Goal: Task Accomplishment & Management: Manage account settings

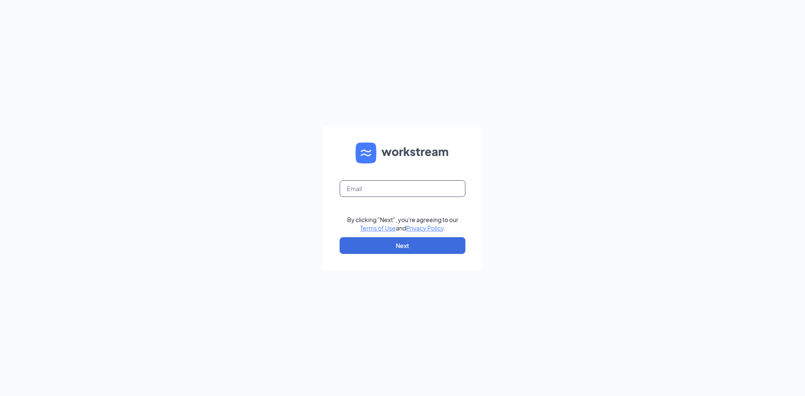
click at [388, 185] on input "text" at bounding box center [403, 188] width 126 height 17
type input "[PERSON_NAME][EMAIL_ADDRESS][DOMAIN_NAME]"
click at [380, 245] on button "Next" at bounding box center [403, 245] width 126 height 17
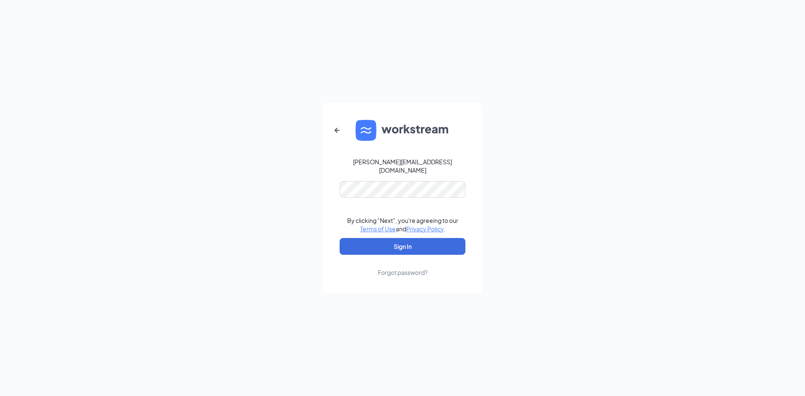
drag, startPoint x: 401, startPoint y: 166, endPoint x: 403, endPoint y: 174, distance: 7.8
click at [401, 166] on div "[PERSON_NAME][EMAIL_ADDRESS][DOMAIN_NAME]" at bounding box center [403, 166] width 126 height 17
click at [379, 246] on button "Sign In" at bounding box center [403, 246] width 126 height 17
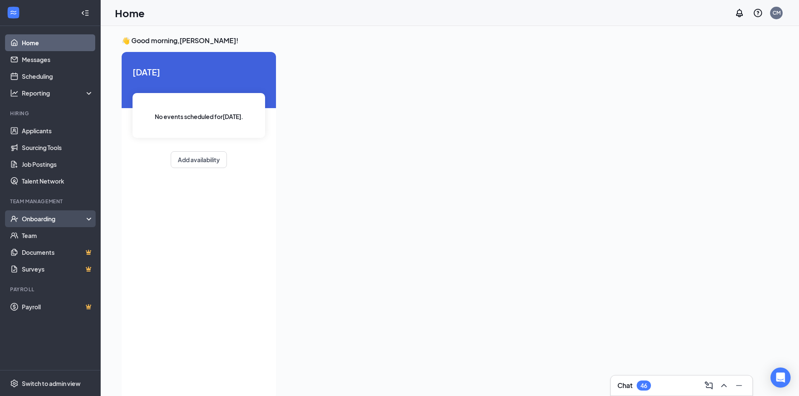
click at [62, 223] on div "Onboarding" at bounding box center [54, 219] width 65 height 8
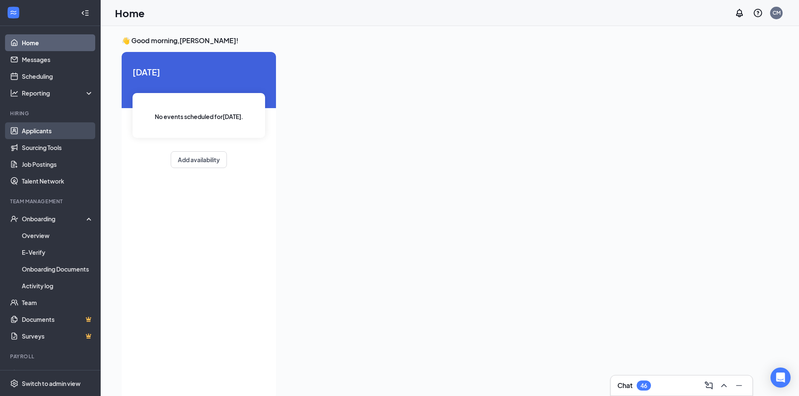
click at [58, 132] on link "Applicants" at bounding box center [58, 130] width 72 height 17
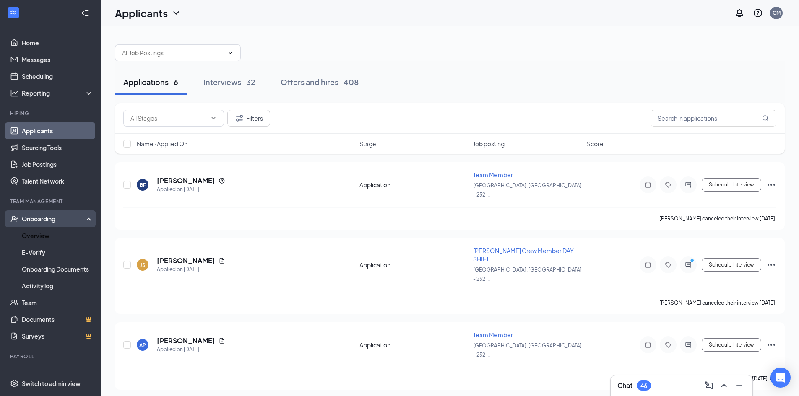
drag, startPoint x: 55, startPoint y: 235, endPoint x: 85, endPoint y: 221, distance: 32.7
click at [55, 234] on link "Overview" at bounding box center [58, 235] width 72 height 17
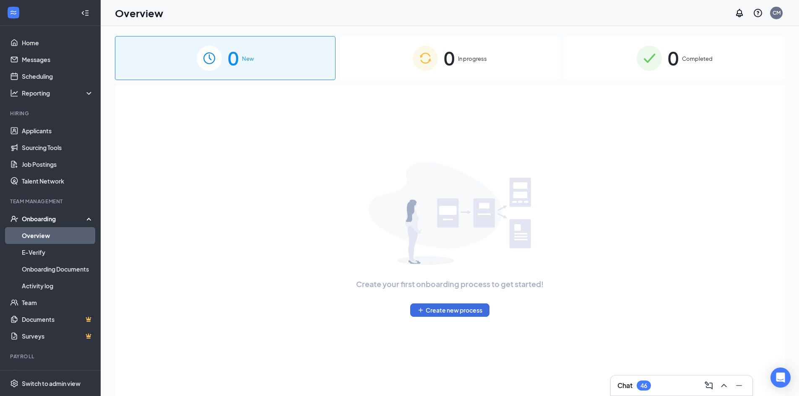
click at [449, 68] on span "0" at bounding box center [449, 58] width 11 height 29
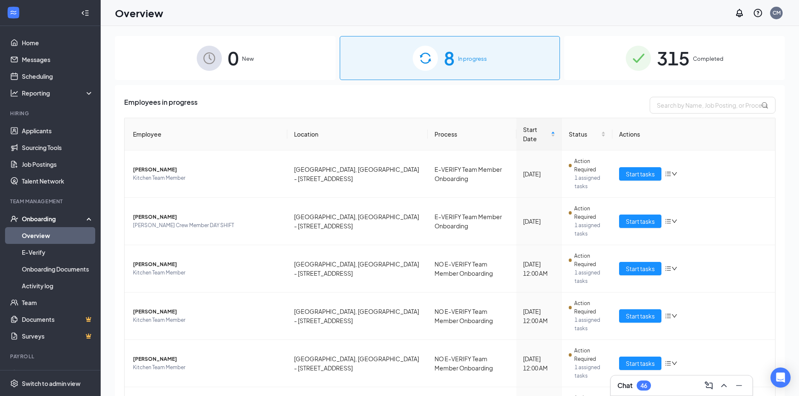
click at [636, 64] on img at bounding box center [638, 58] width 25 height 25
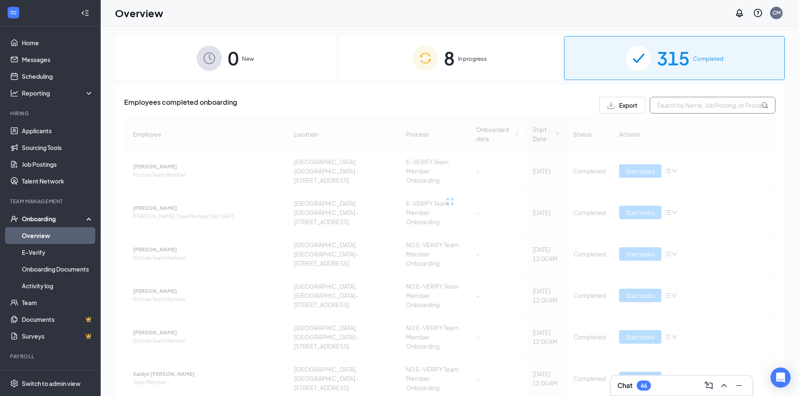
click at [677, 102] on input "text" at bounding box center [712, 105] width 126 height 17
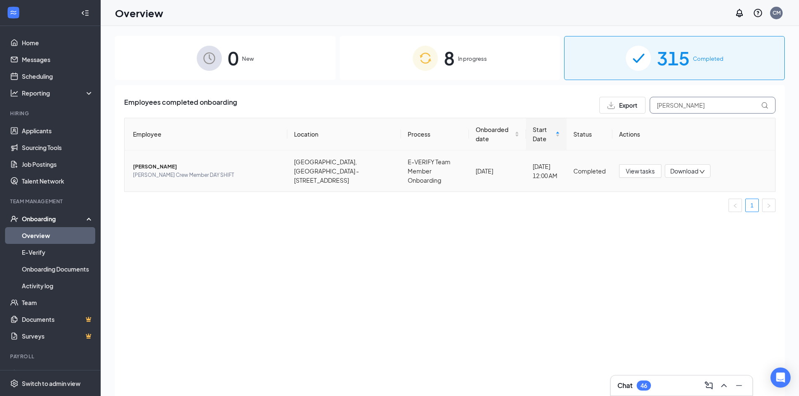
type input "charlsie"
click at [161, 171] on span "Culver's Crew Member DAY SHIFT" at bounding box center [207, 175] width 148 height 8
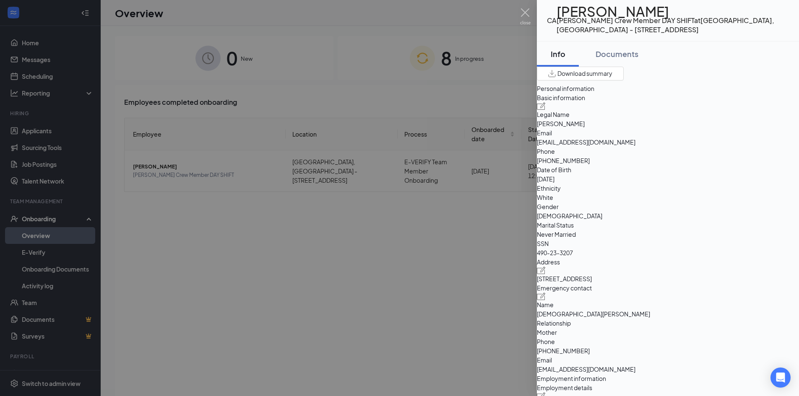
click at [180, 237] on div at bounding box center [399, 198] width 799 height 396
